Goal: Use online tool/utility: Utilize a website feature to perform a specific function

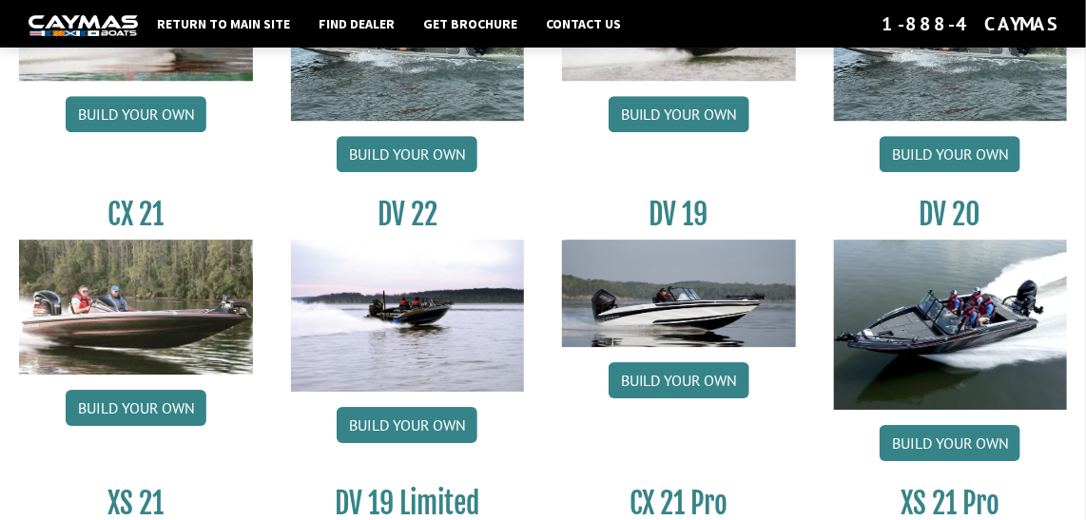
scroll to position [1975, 0]
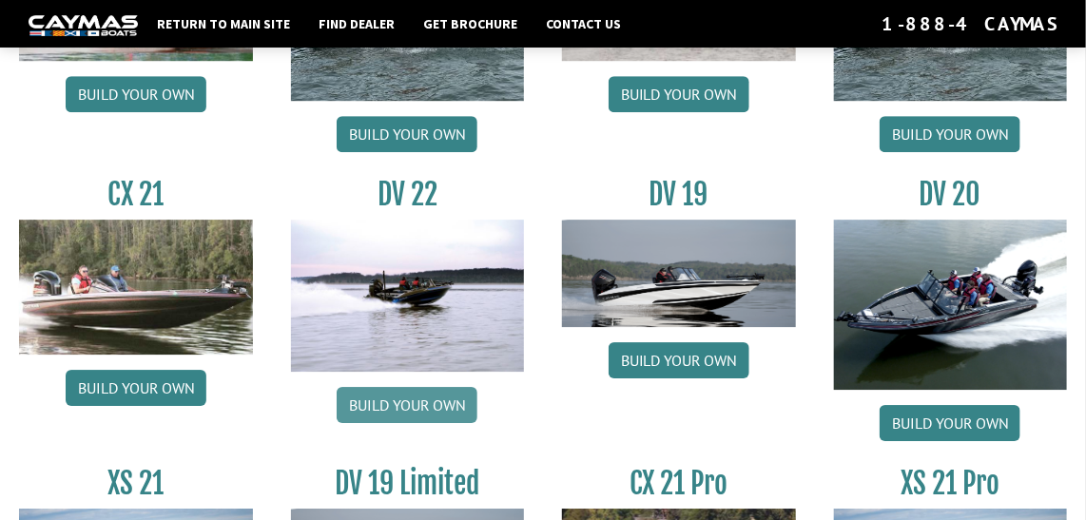
click at [424, 402] on link "Build your own" at bounding box center [407, 405] width 141 height 36
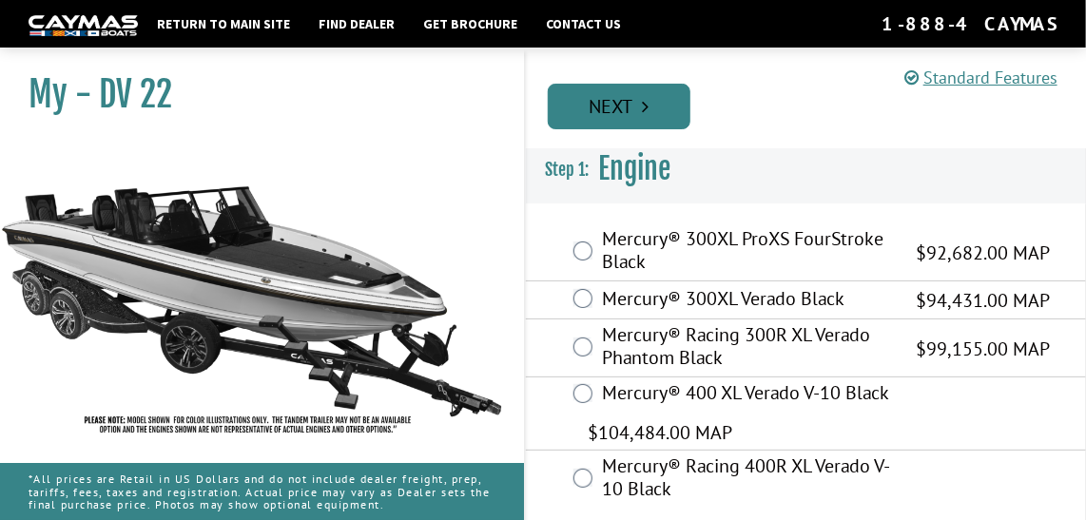
click at [633, 103] on link "Next" at bounding box center [619, 107] width 143 height 46
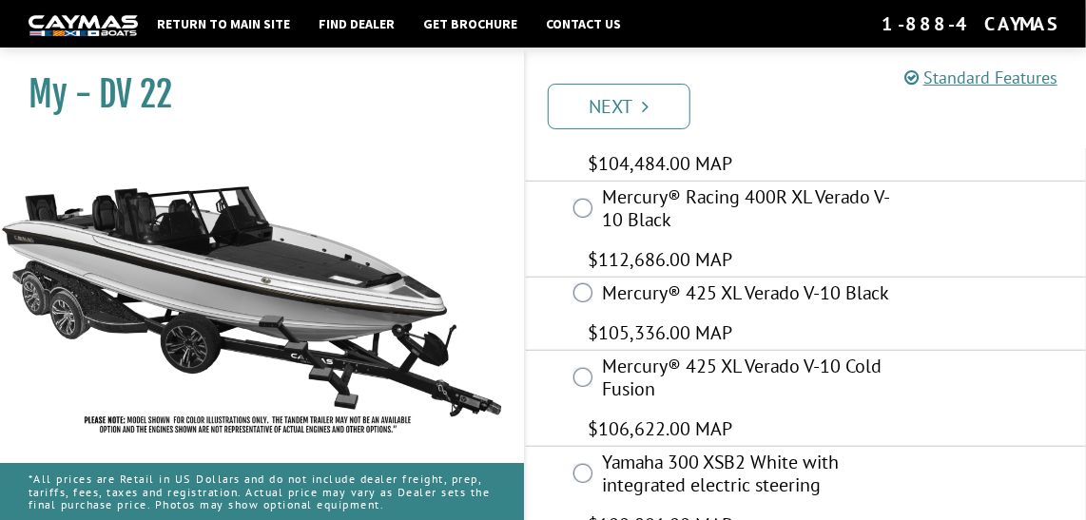
scroll to position [295, 0]
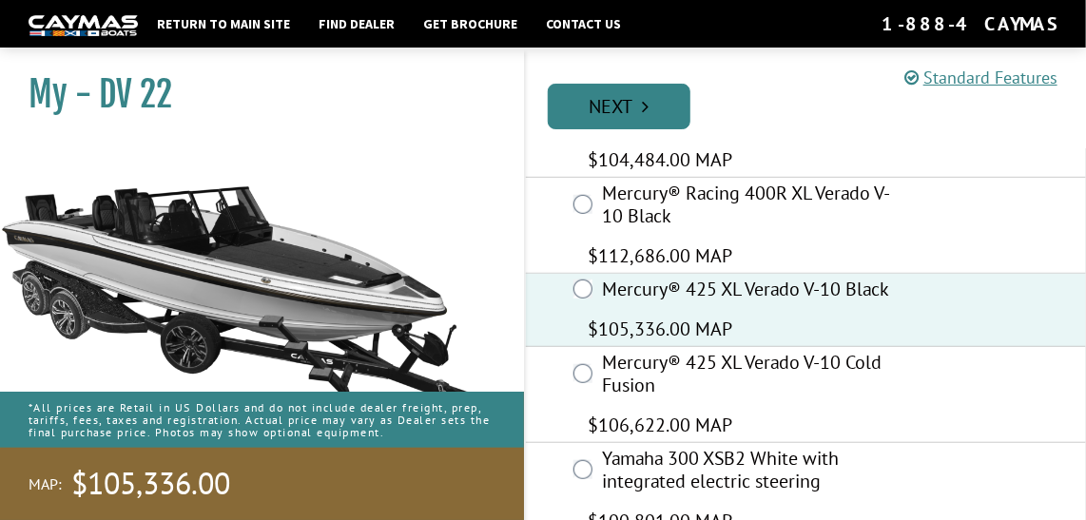
click at [617, 111] on link "Next" at bounding box center [619, 107] width 143 height 46
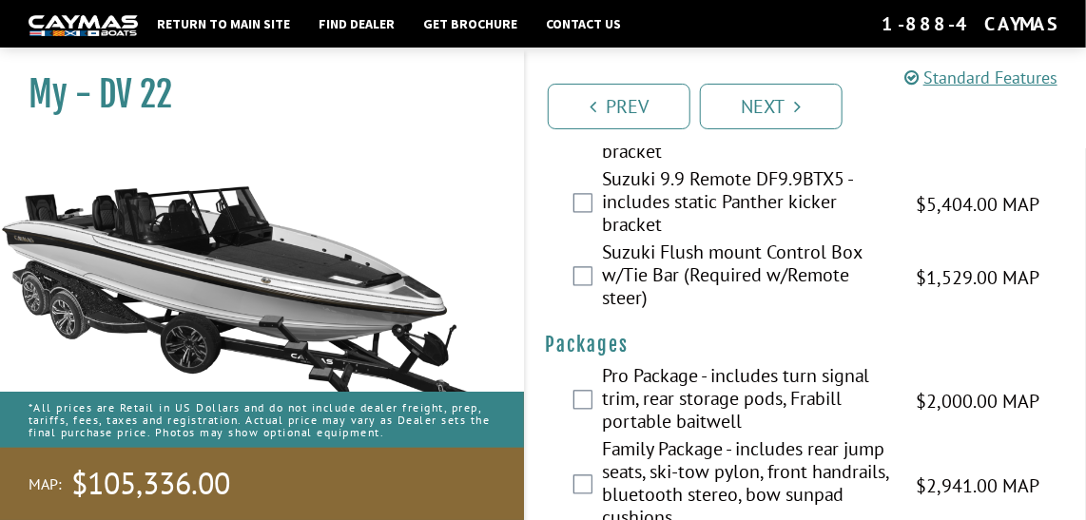
scroll to position [6396, 0]
